Goal: Information Seeking & Learning: Find specific page/section

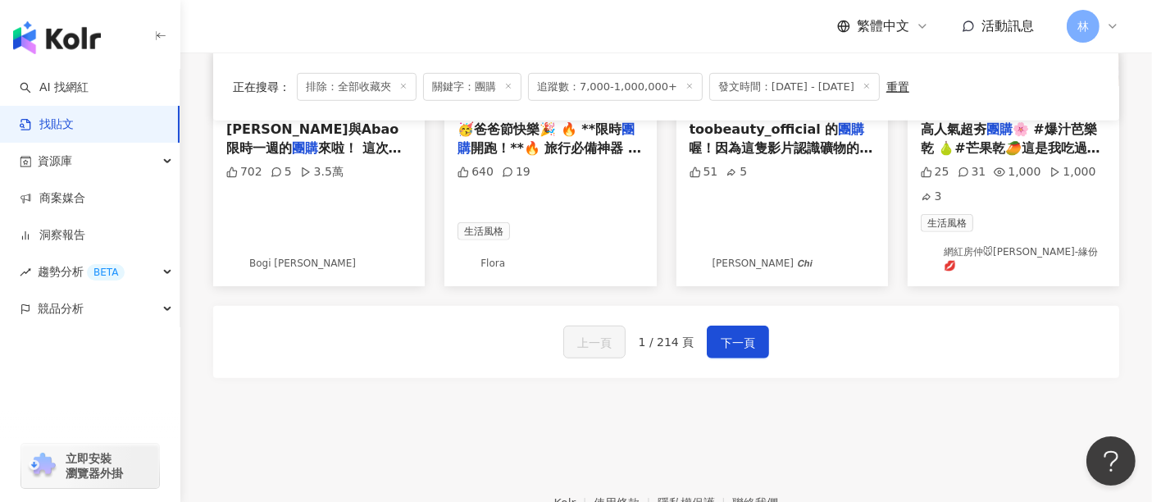
scroll to position [1073, 0]
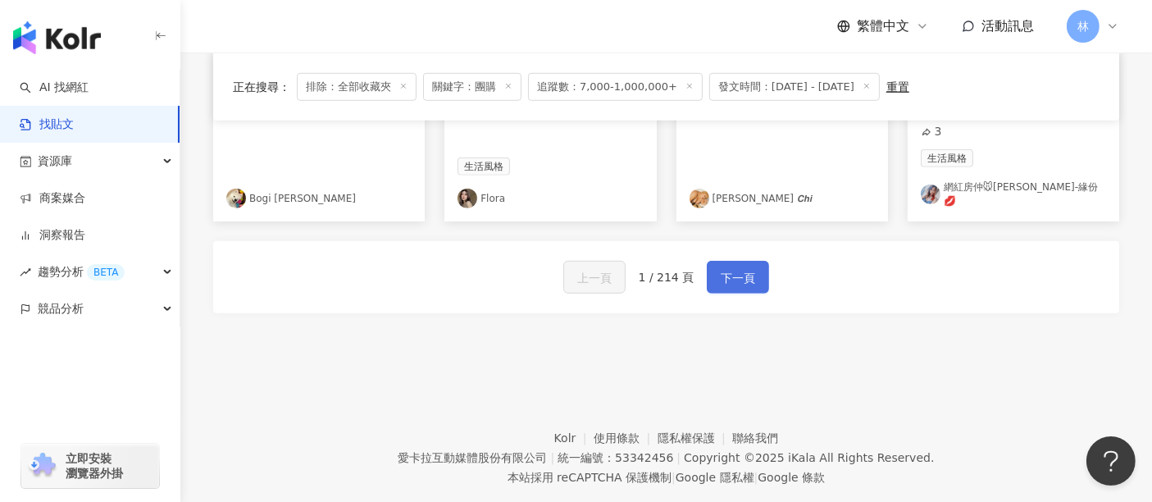
click at [734, 268] on span "下一頁" at bounding box center [738, 278] width 34 height 20
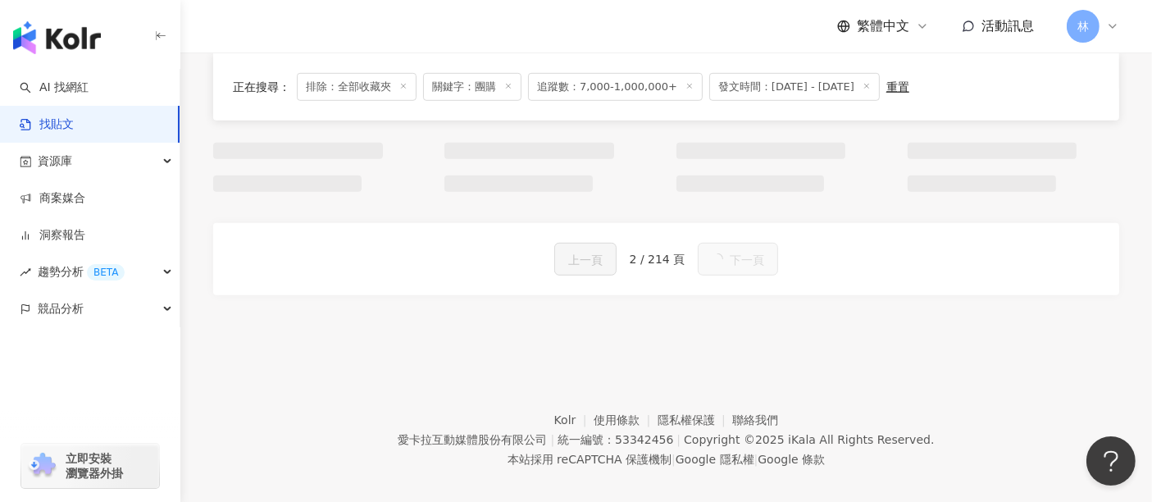
scroll to position [1064, 0]
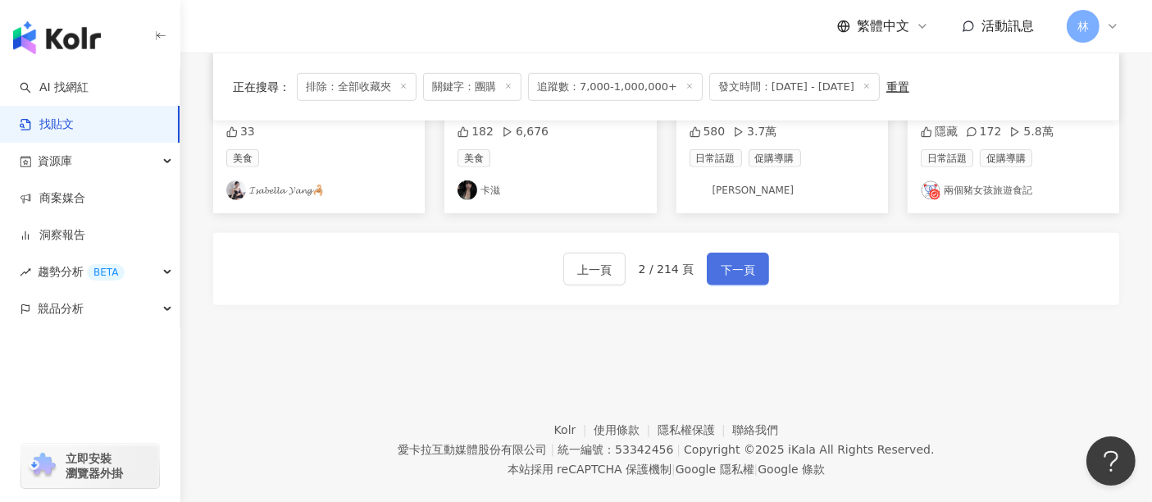
click at [734, 267] on span "下一頁" at bounding box center [738, 270] width 34 height 20
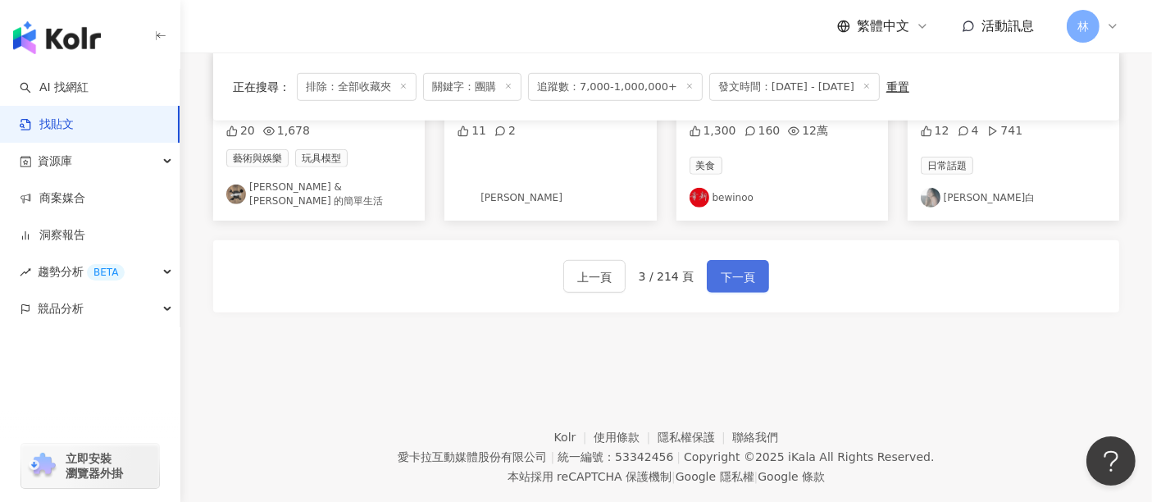
click at [734, 267] on span "下一頁" at bounding box center [738, 277] width 34 height 20
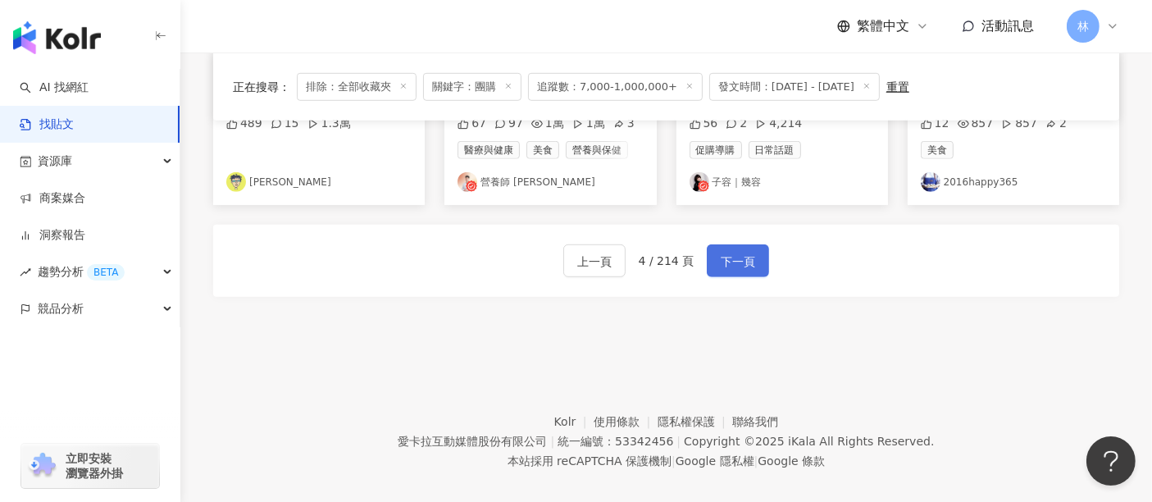
click at [734, 267] on span "下一頁" at bounding box center [738, 262] width 34 height 20
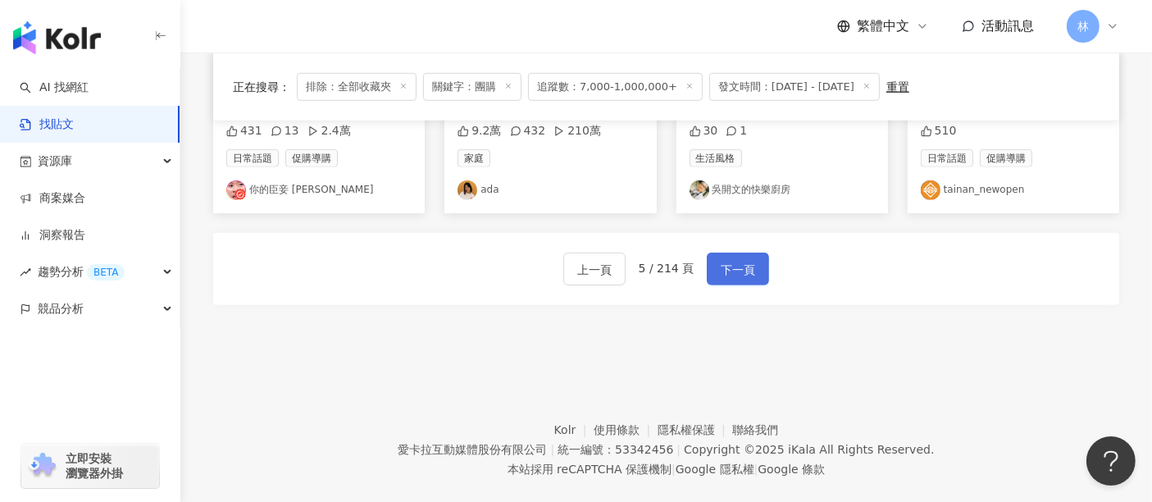
click at [734, 267] on span "下一頁" at bounding box center [738, 270] width 34 height 20
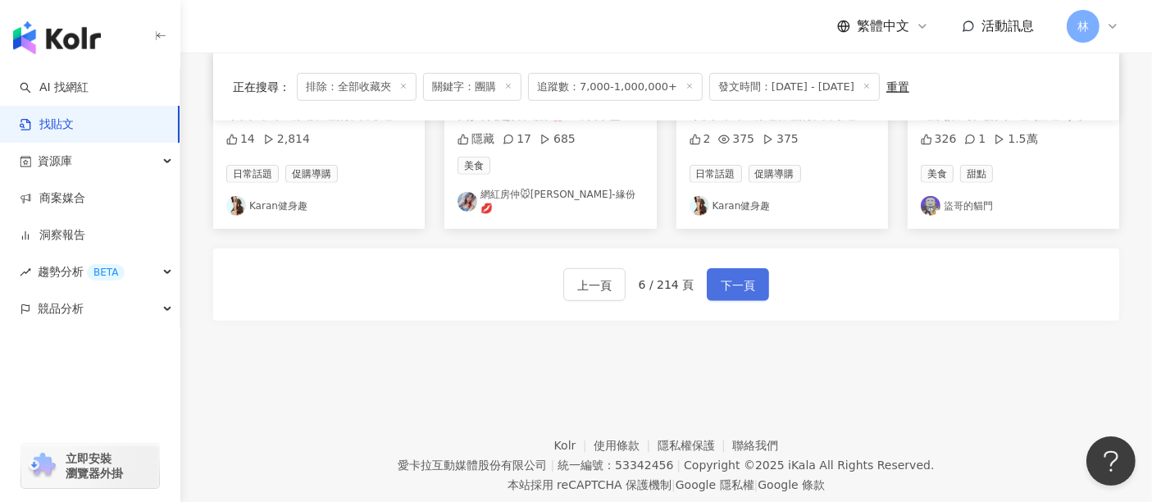
click at [734, 276] on span "下一頁" at bounding box center [738, 286] width 34 height 20
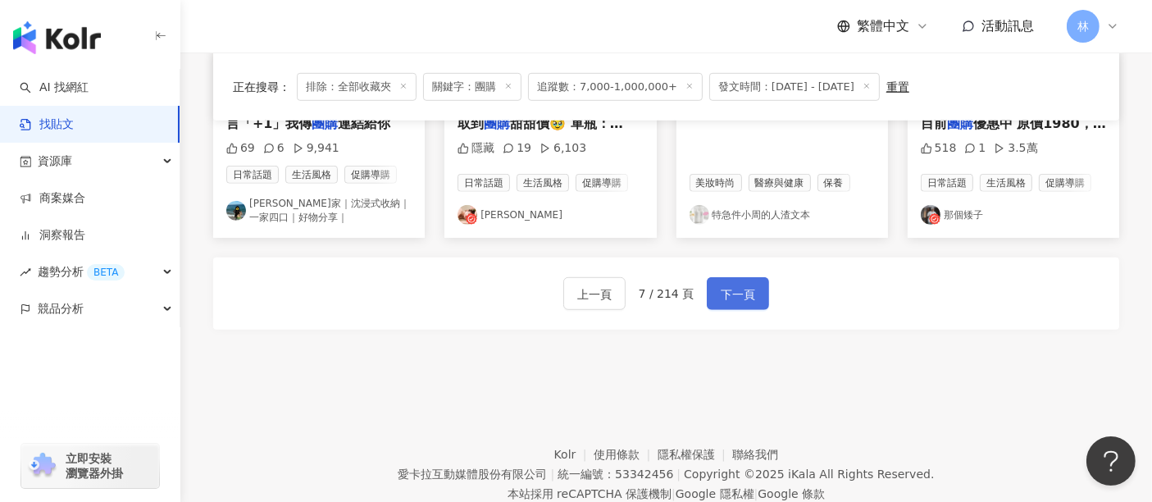
click at [734, 285] on span "下一頁" at bounding box center [738, 295] width 34 height 20
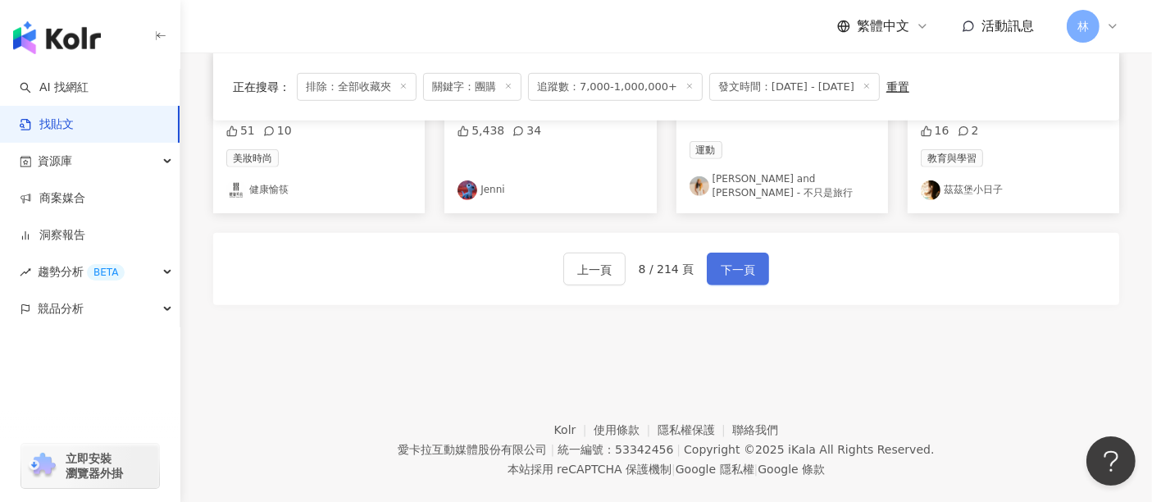
click at [734, 267] on span "下一頁" at bounding box center [738, 270] width 34 height 20
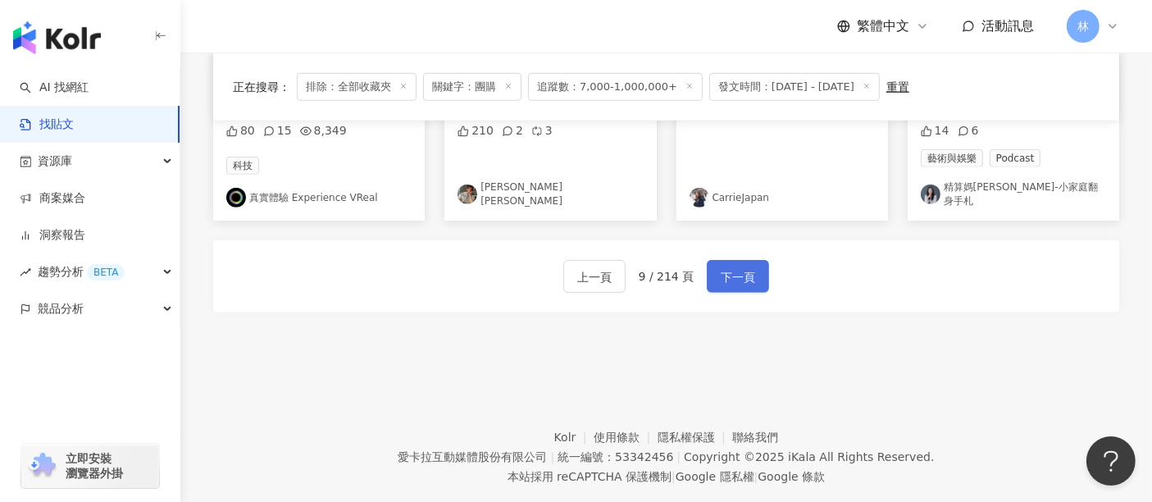
click at [734, 267] on span "下一頁" at bounding box center [738, 277] width 34 height 20
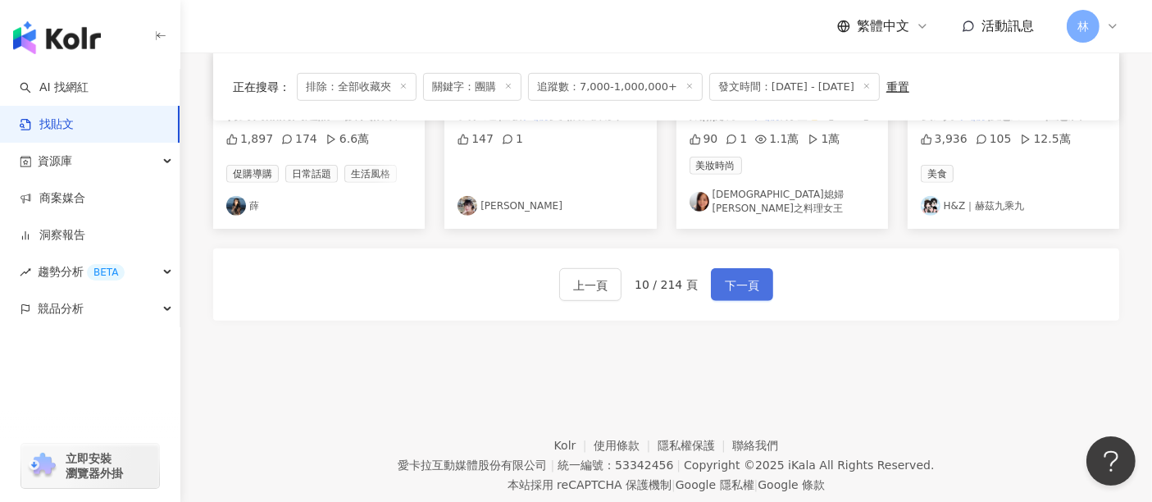
click at [734, 276] on span "下一頁" at bounding box center [742, 286] width 34 height 20
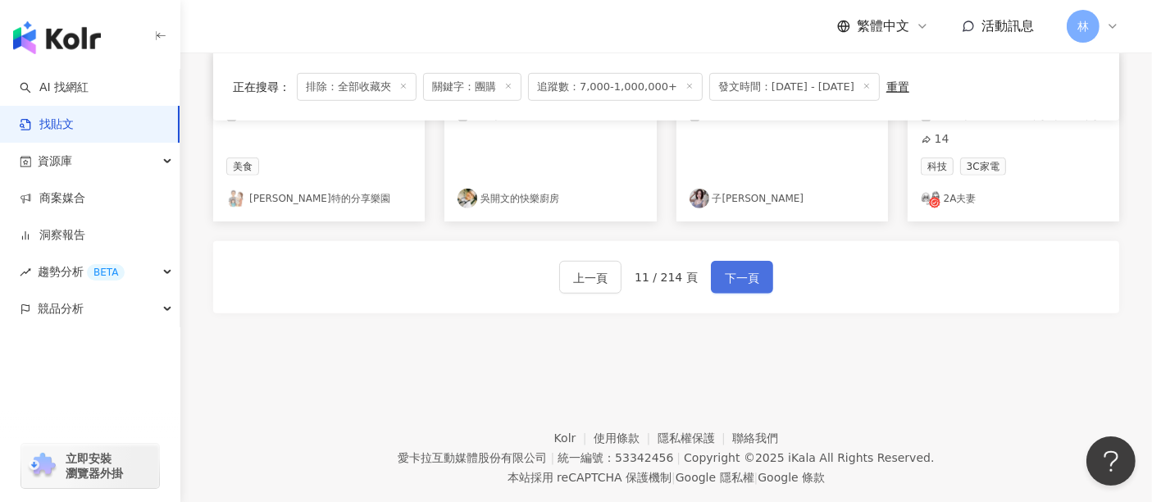
click at [734, 268] on span "下一頁" at bounding box center [742, 278] width 34 height 20
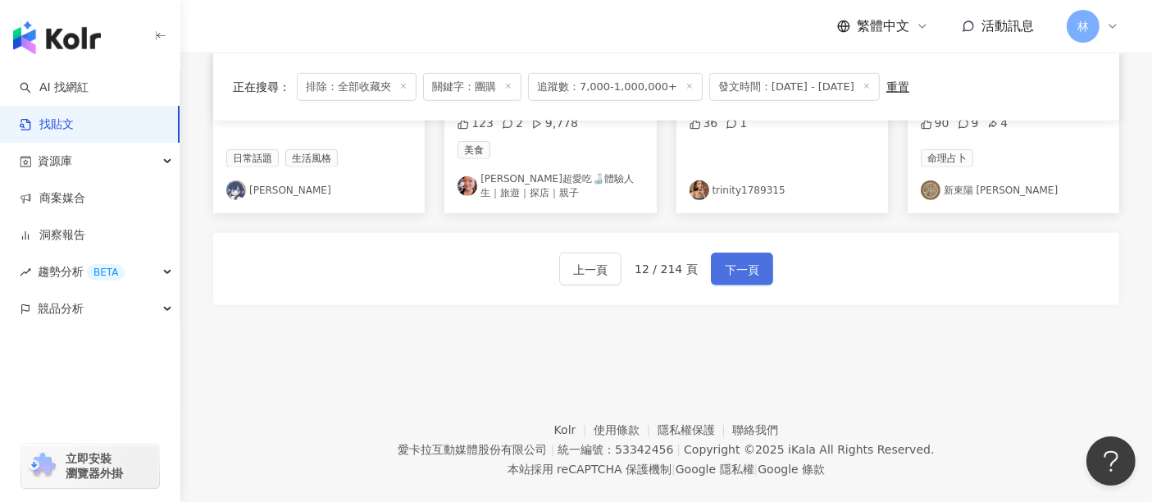
click at [734, 267] on span "下一頁" at bounding box center [742, 270] width 34 height 20
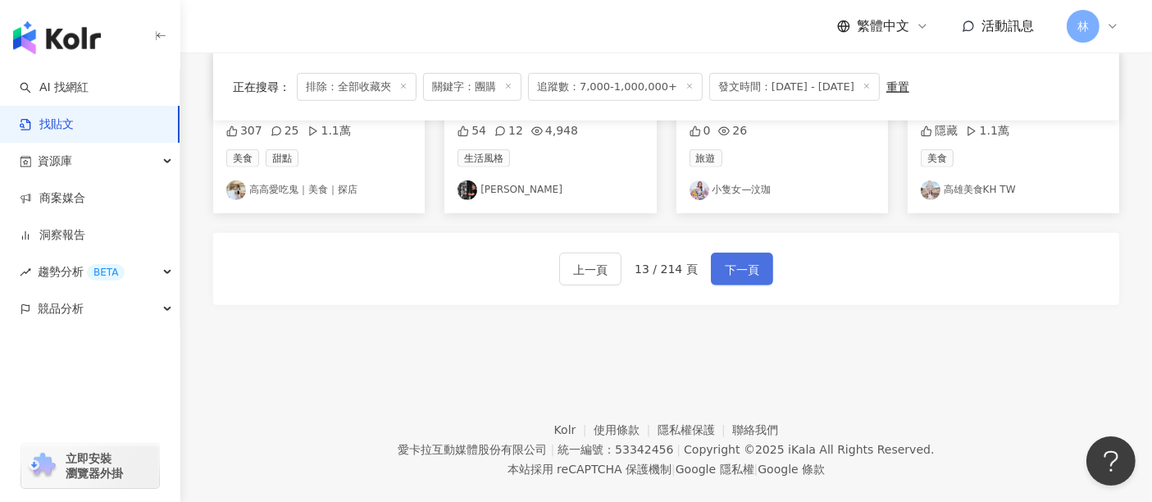
click at [734, 267] on span "下一頁" at bounding box center [742, 270] width 34 height 20
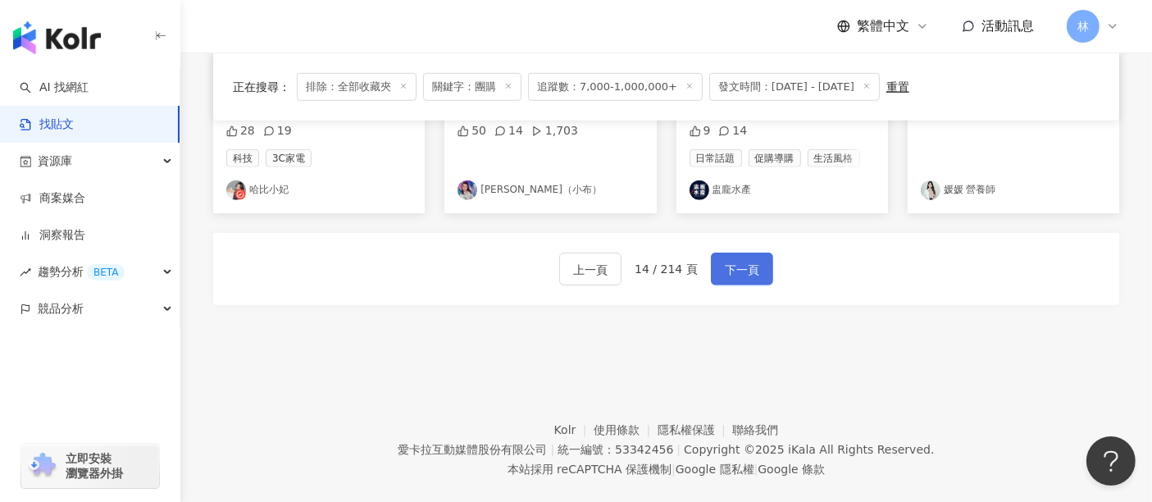
click at [734, 267] on span "下一頁" at bounding box center [742, 270] width 34 height 20
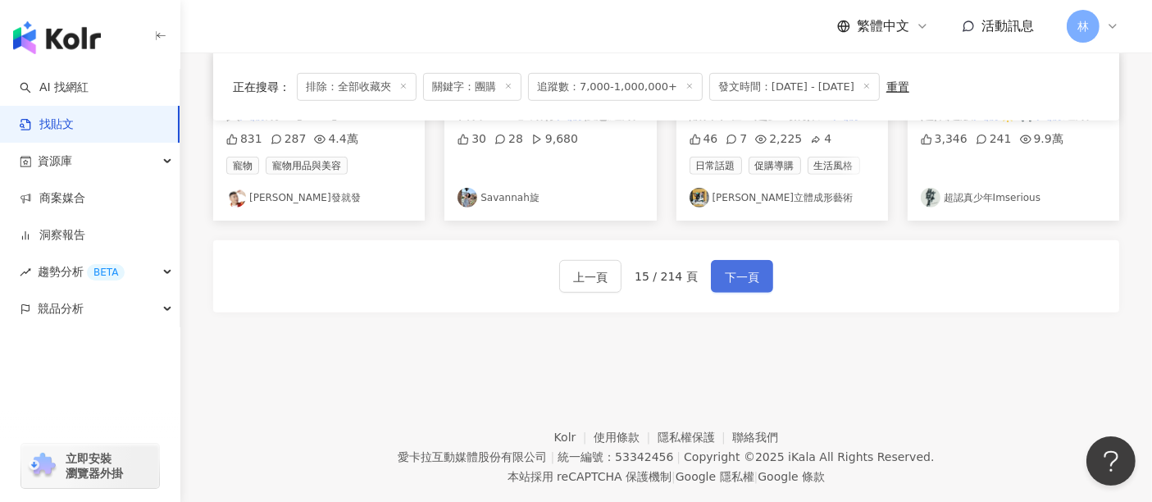
click at [734, 267] on span "下一頁" at bounding box center [742, 277] width 34 height 20
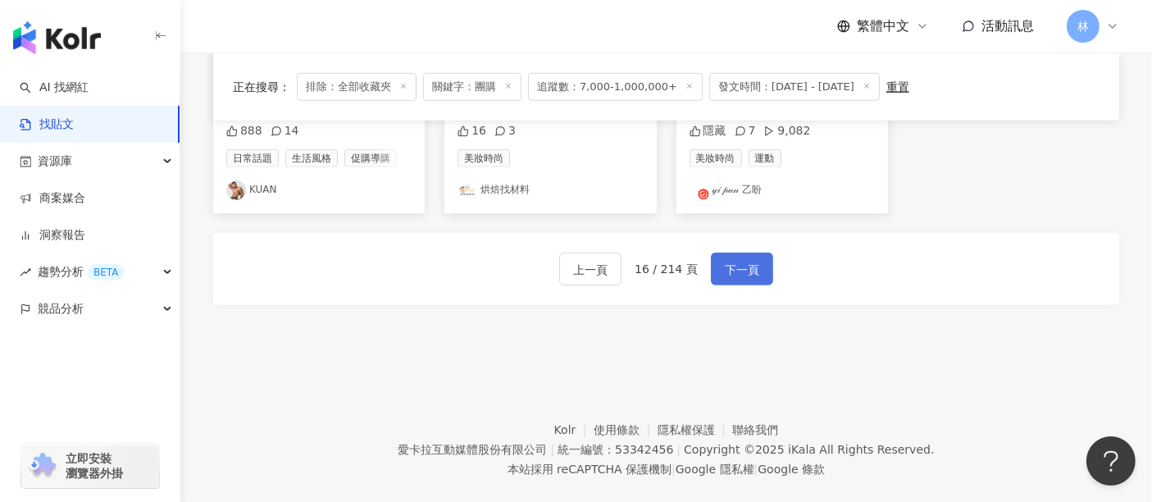
click at [734, 267] on span "下一頁" at bounding box center [742, 270] width 34 height 20
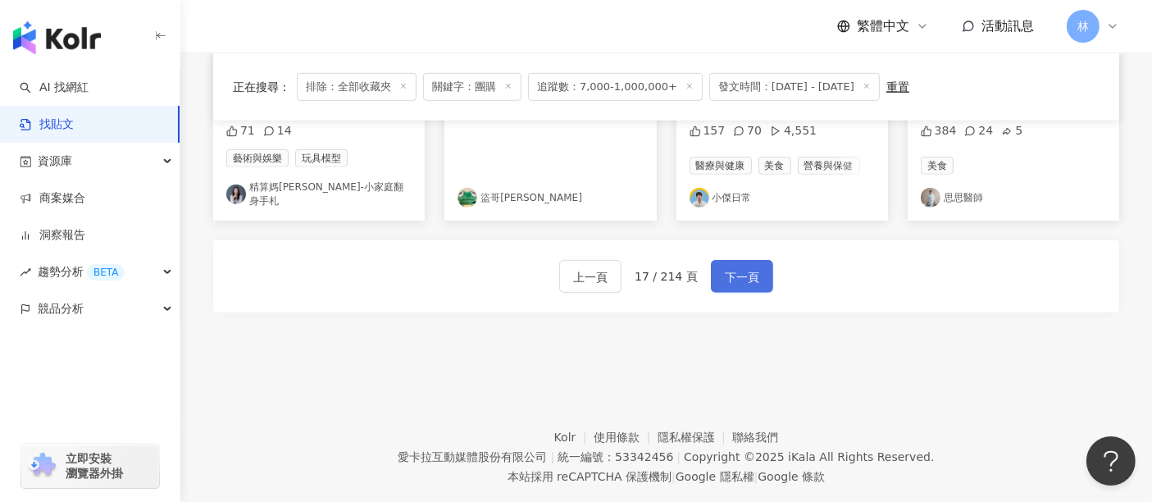
click at [734, 267] on span "下一頁" at bounding box center [742, 277] width 34 height 20
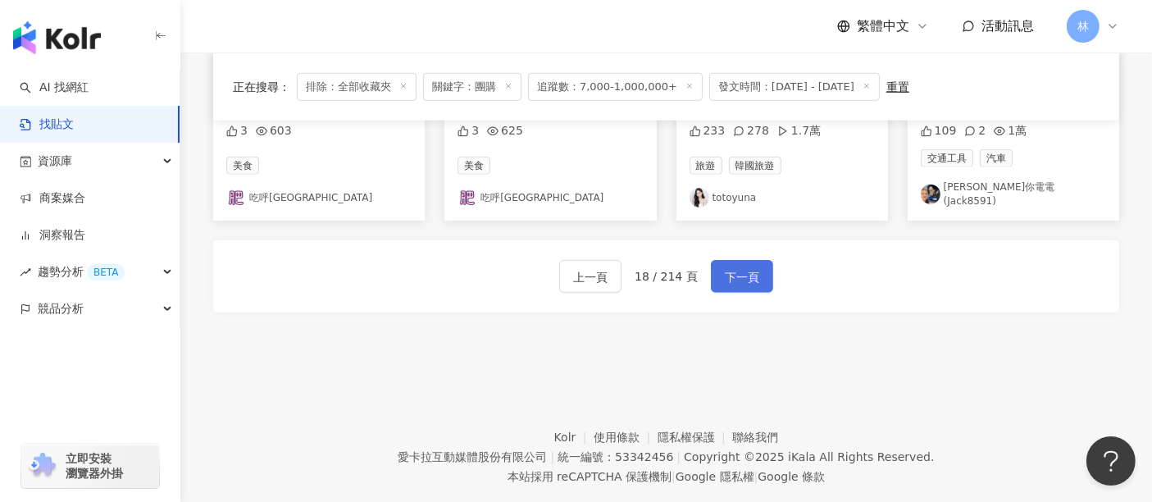
click at [734, 267] on span "下一頁" at bounding box center [742, 277] width 34 height 20
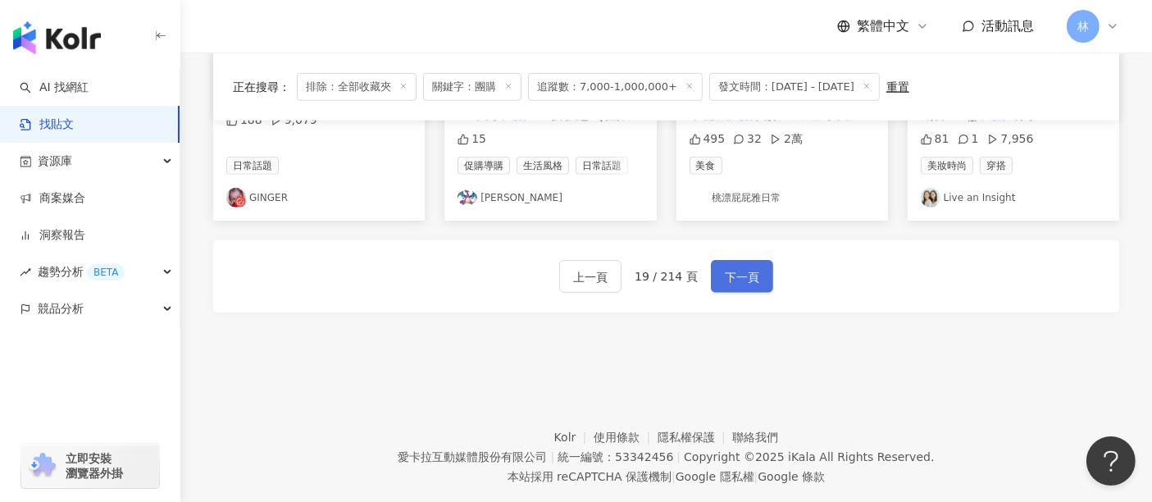
click at [734, 267] on span "下一頁" at bounding box center [742, 277] width 34 height 20
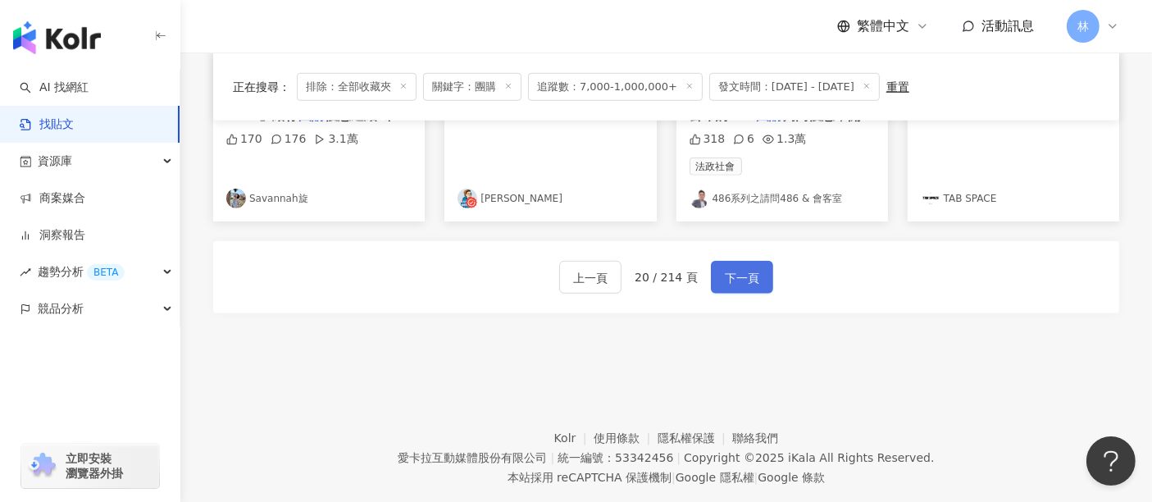
click at [734, 268] on span "下一頁" at bounding box center [742, 278] width 34 height 20
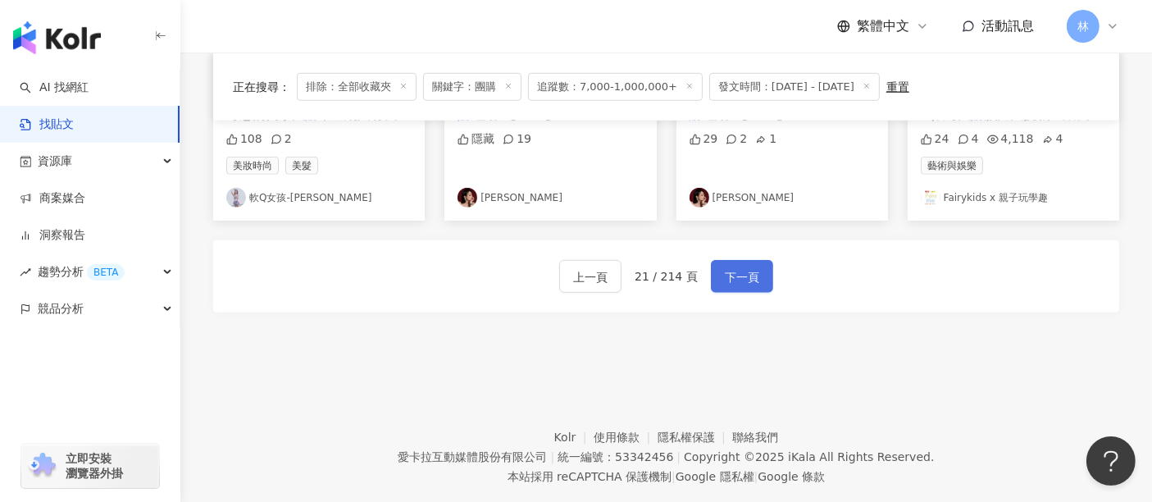
click at [734, 267] on span "下一頁" at bounding box center [742, 277] width 34 height 20
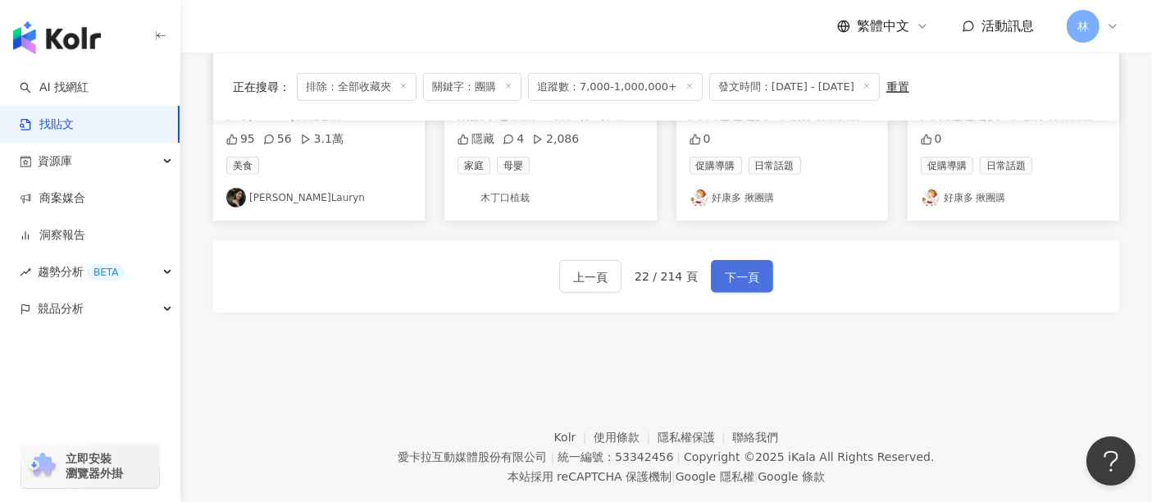
click at [734, 267] on span "下一頁" at bounding box center [742, 277] width 34 height 20
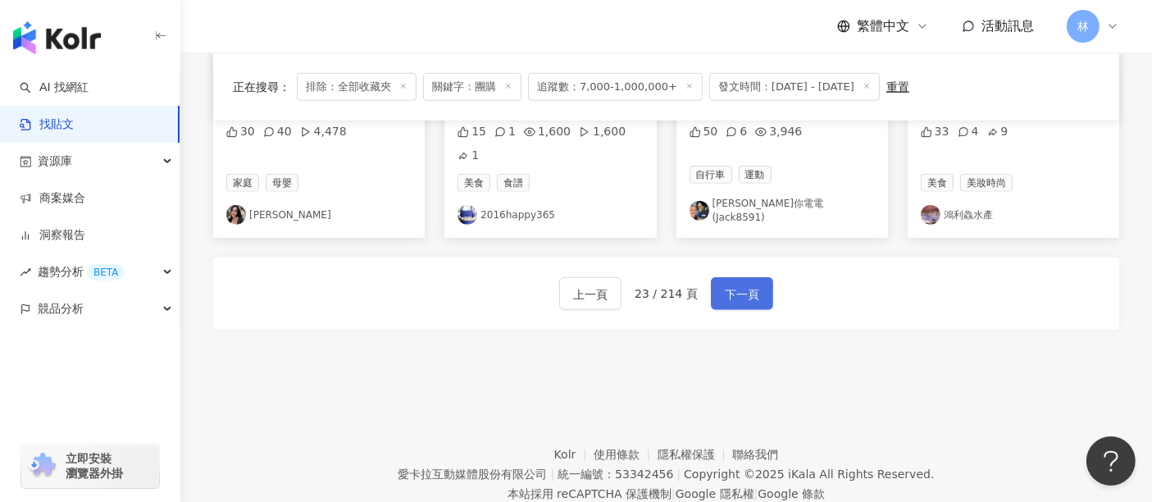
click at [734, 285] on span "下一頁" at bounding box center [742, 295] width 34 height 20
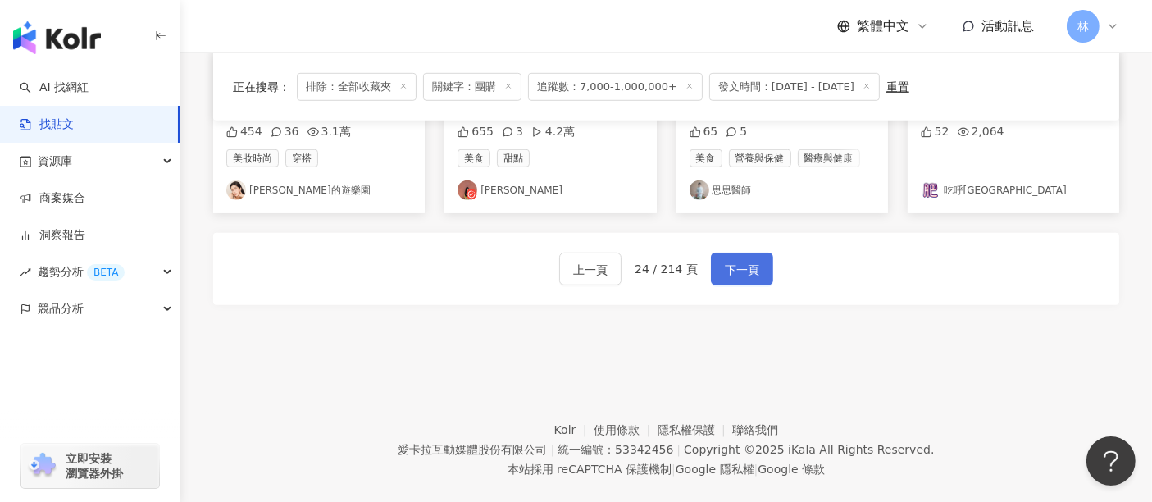
click at [734, 267] on span "下一頁" at bounding box center [742, 270] width 34 height 20
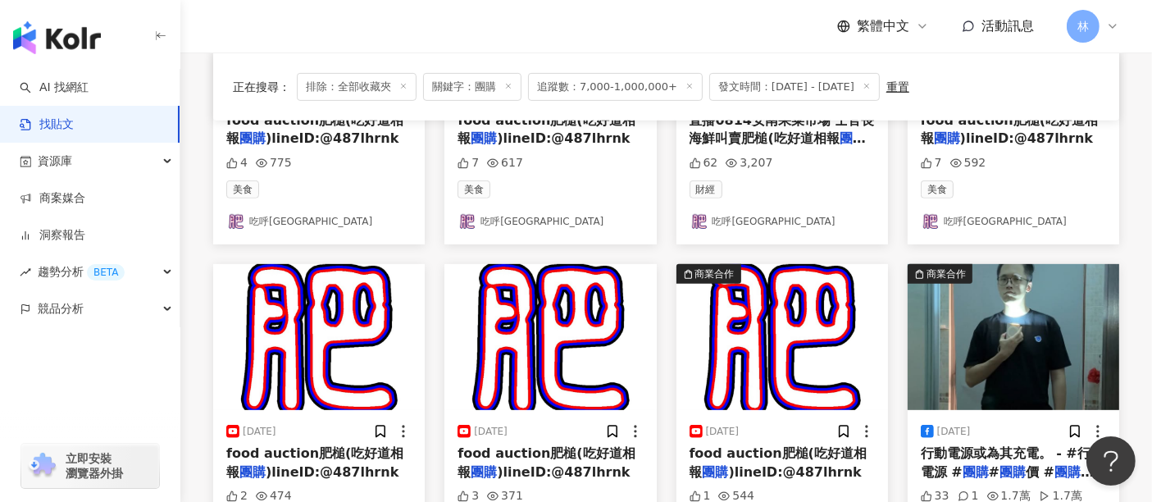
scroll to position [1049, 0]
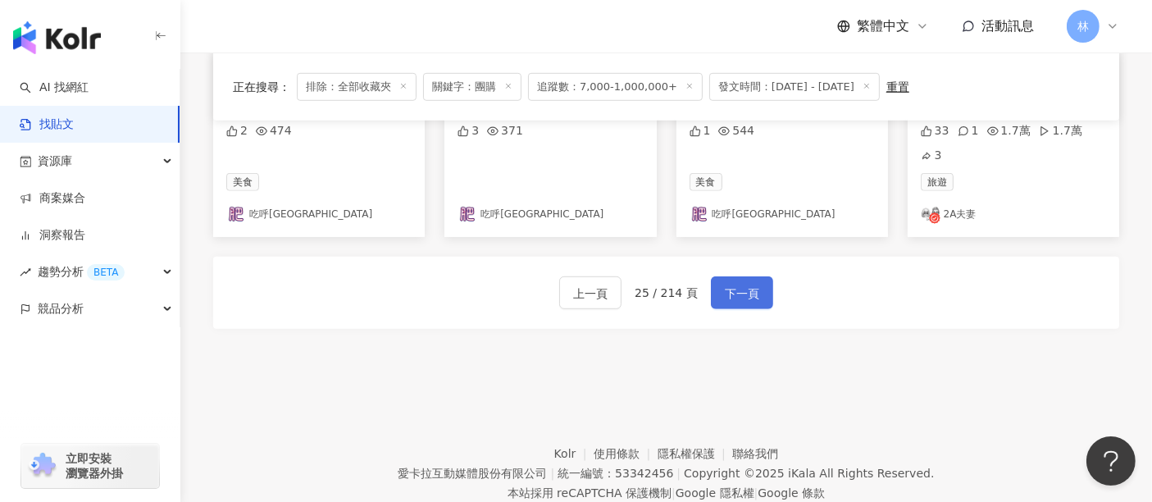
click at [734, 284] on span "下一頁" at bounding box center [742, 294] width 34 height 20
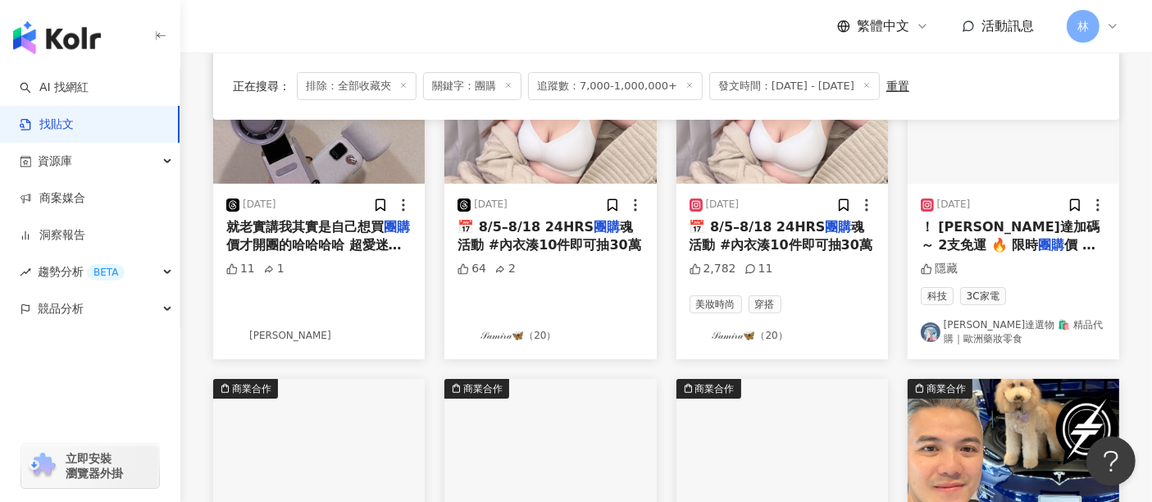
scroll to position [153, 0]
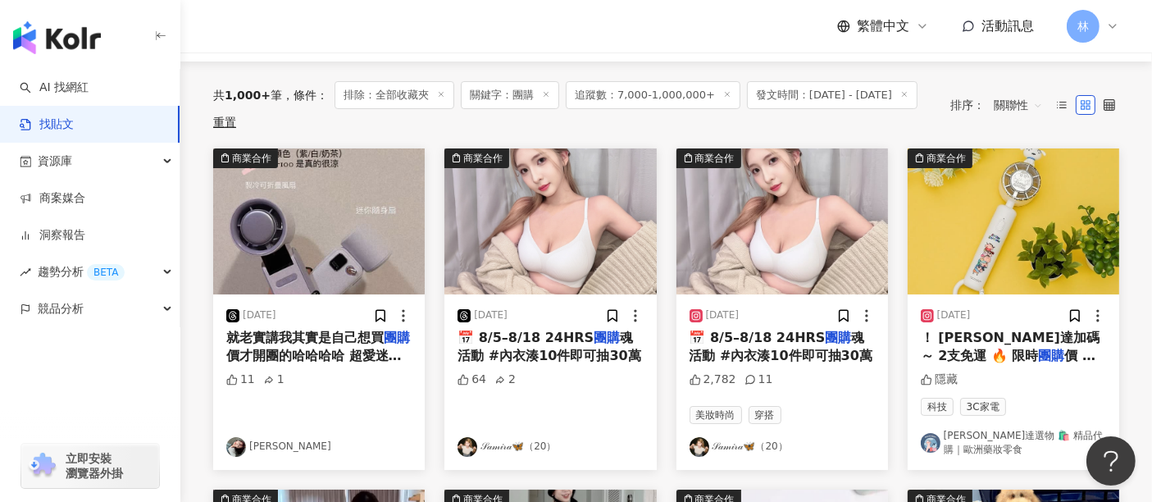
click at [925, 242] on img "button" at bounding box center [1014, 221] width 212 height 146
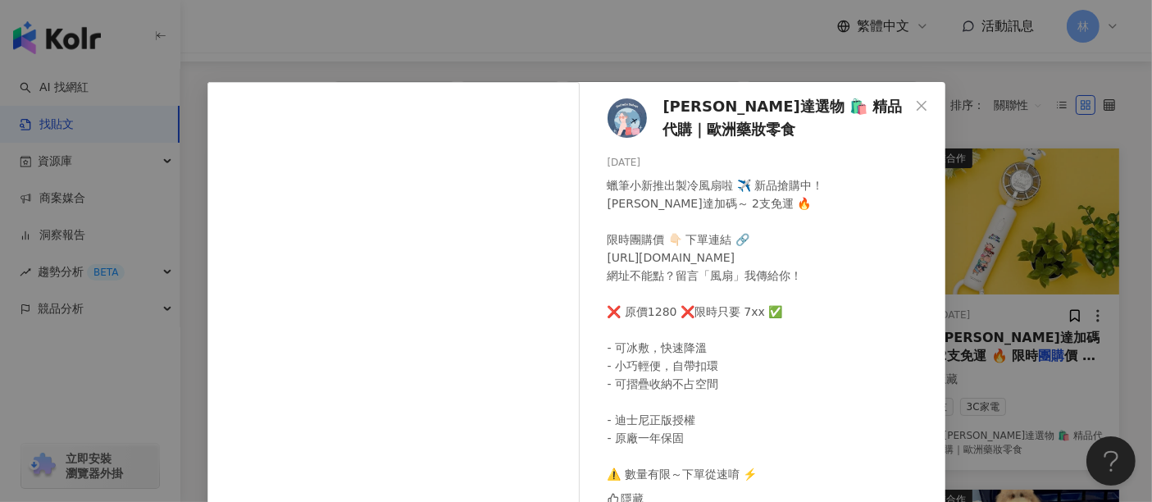
click at [992, 236] on div "[PERSON_NAME]達選物 🛍️ 精品代購｜歐洲藥妝零食 [DATE] 蠟筆小新推出製冷風扇啦 ✈️ 新品搶購中！ [PERSON_NAME]達加碼～ …" at bounding box center [576, 251] width 1152 height 502
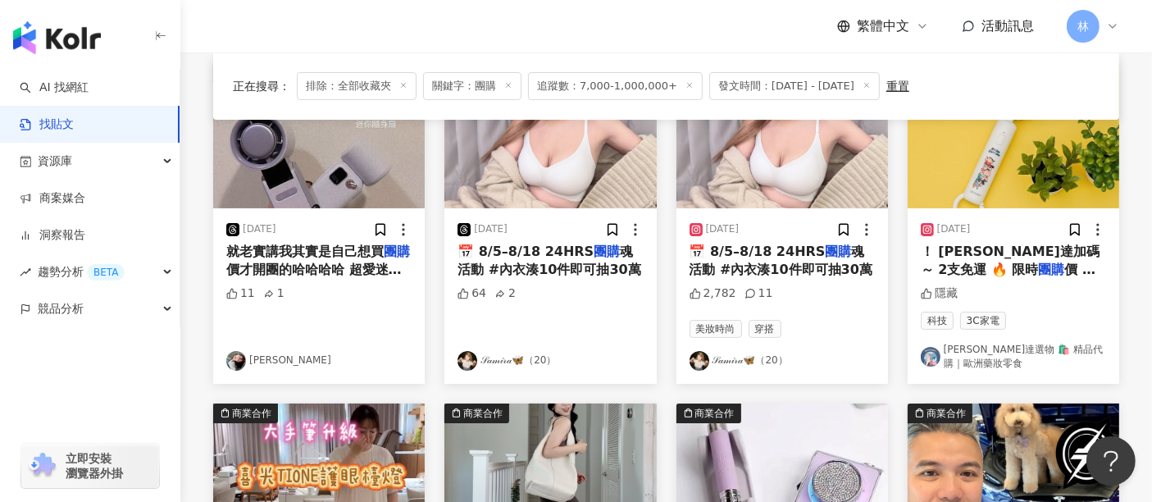
scroll to position [426, 0]
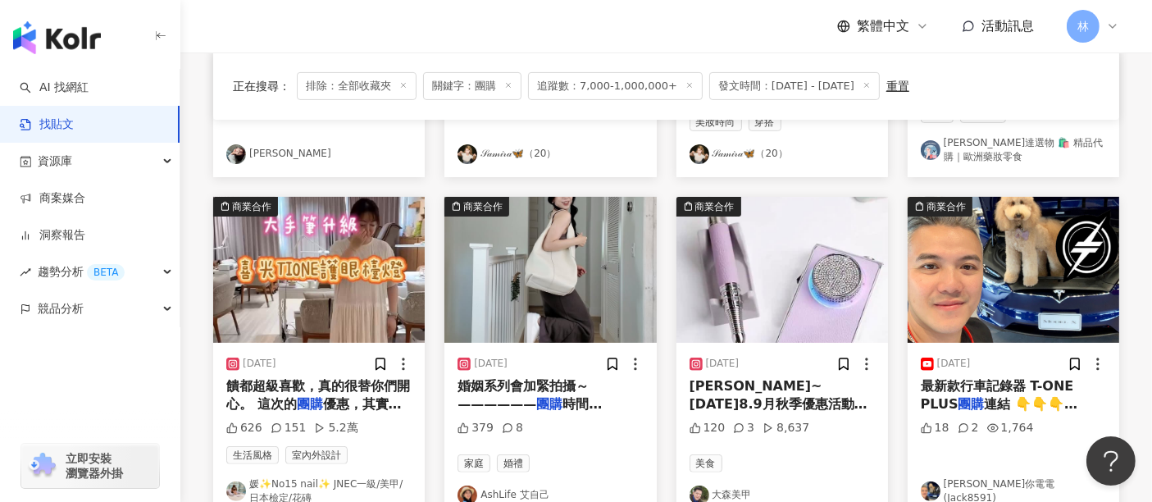
click at [349, 285] on img "button" at bounding box center [319, 270] width 212 height 146
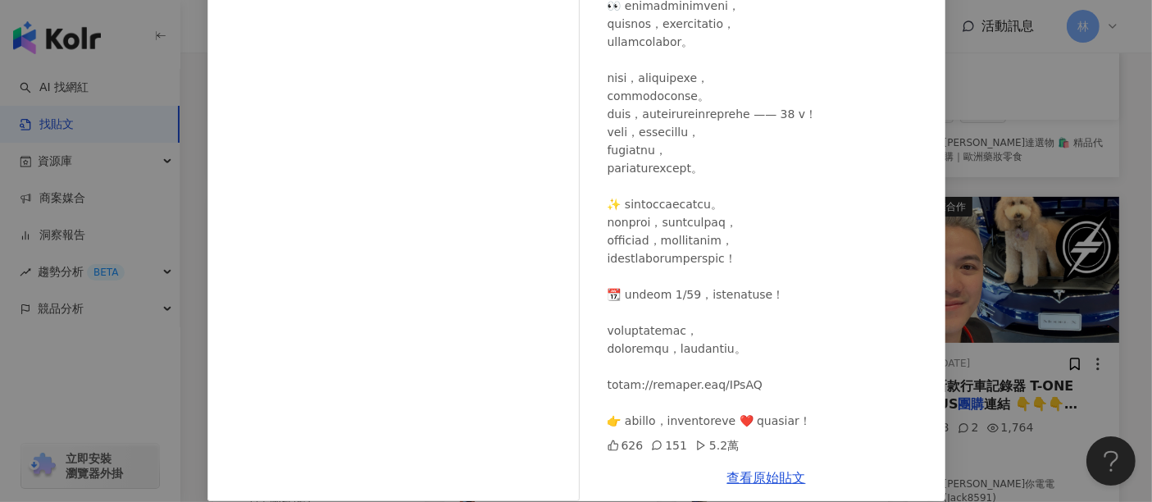
scroll to position [233, 0]
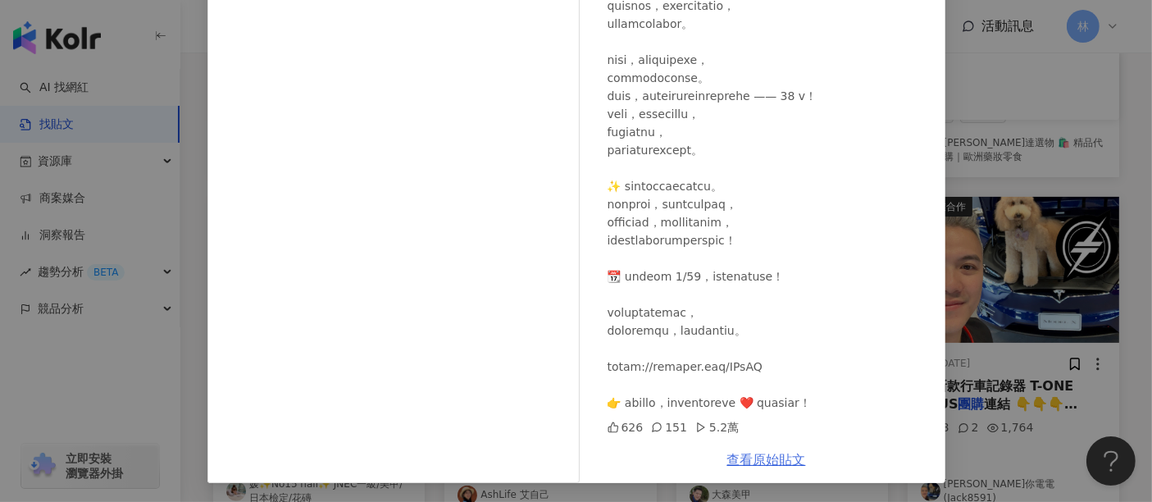
click at [759, 463] on link "查看原始貼文" at bounding box center [766, 460] width 79 height 16
